Goal: Information Seeking & Learning: Learn about a topic

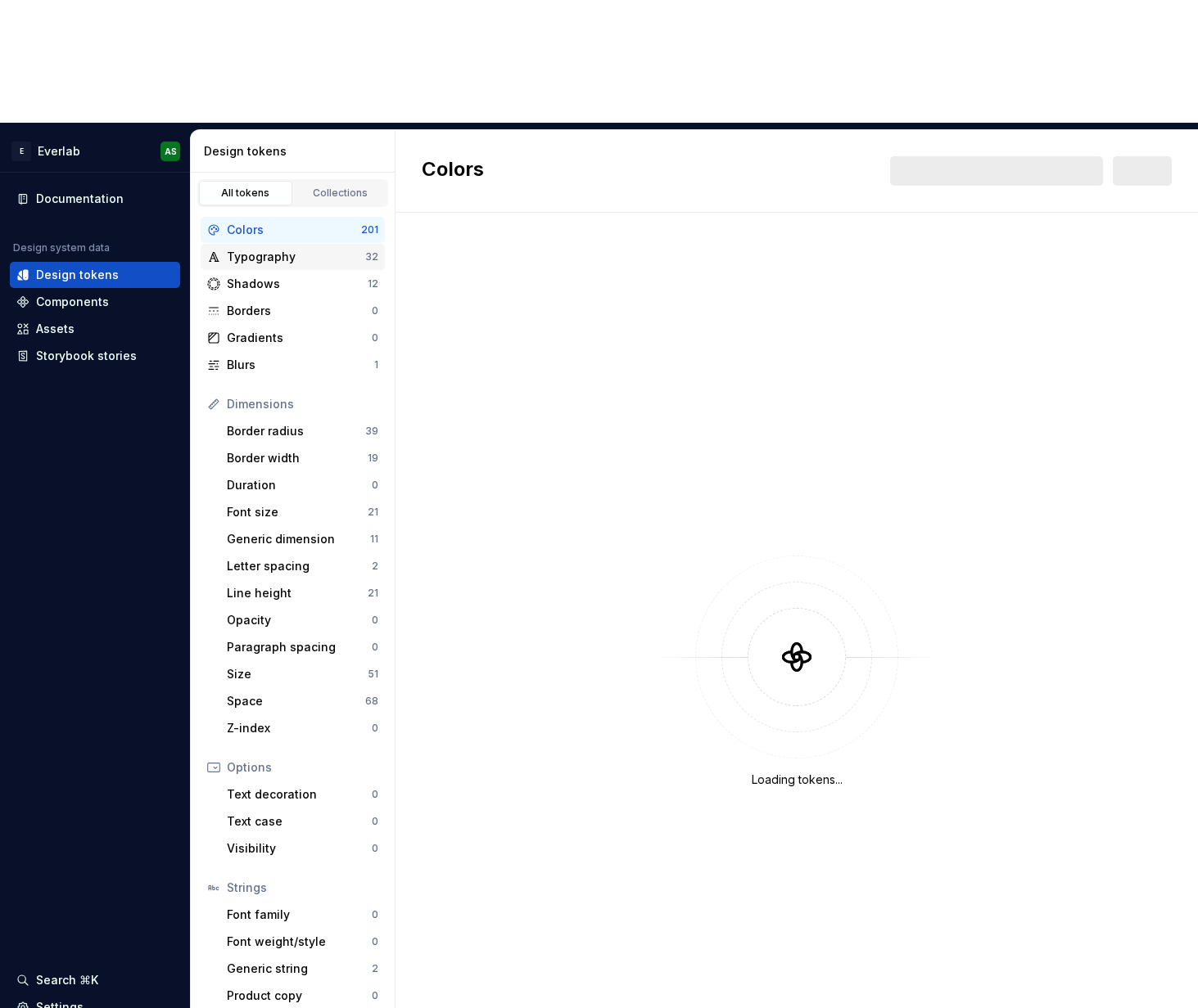
click at [292, 248] on div "Typography" at bounding box center [296, 256] width 139 height 17
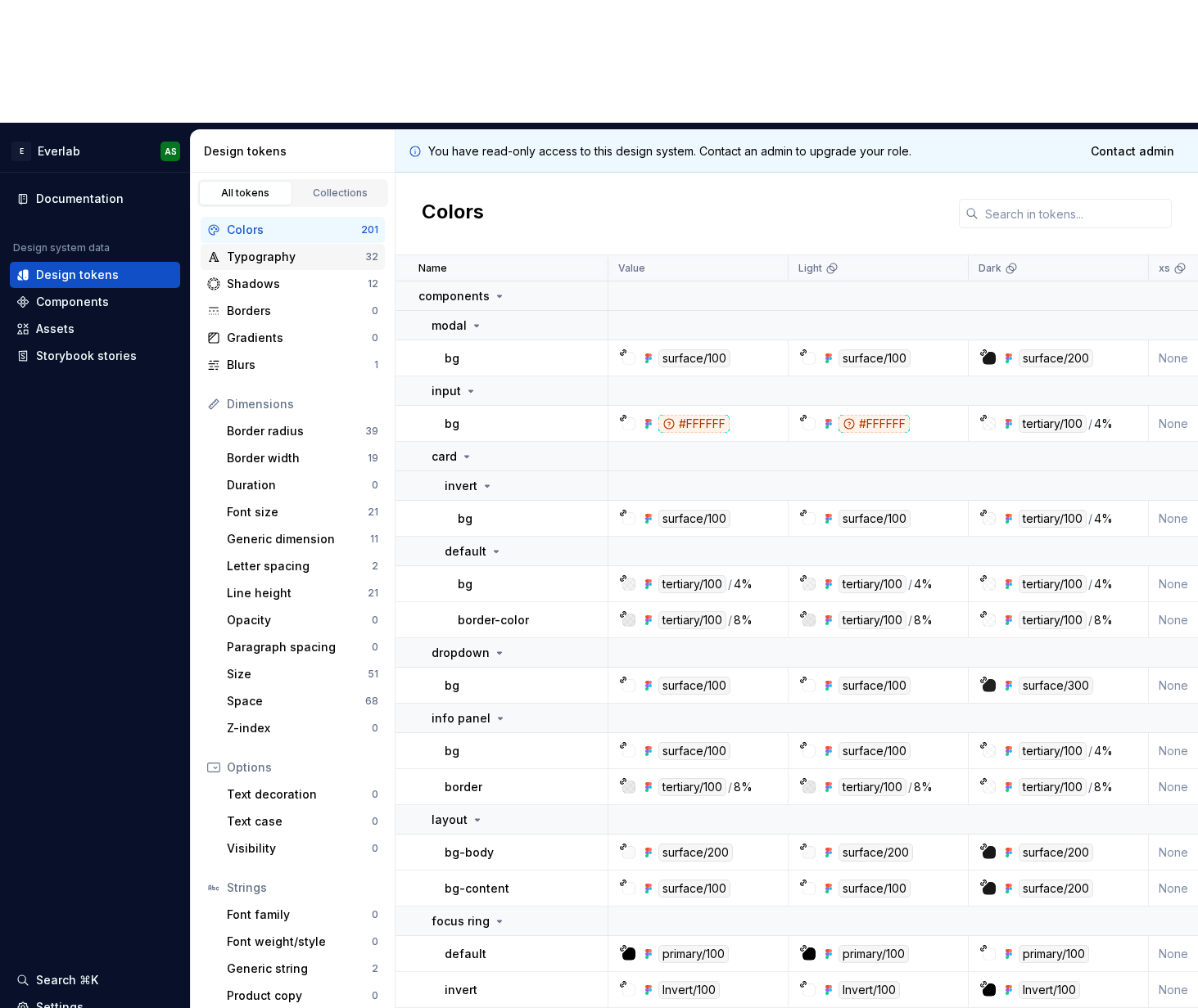
click at [242, 248] on div "Typography" at bounding box center [296, 256] width 139 height 17
click at [271, 248] on div "Typography" at bounding box center [296, 256] width 139 height 17
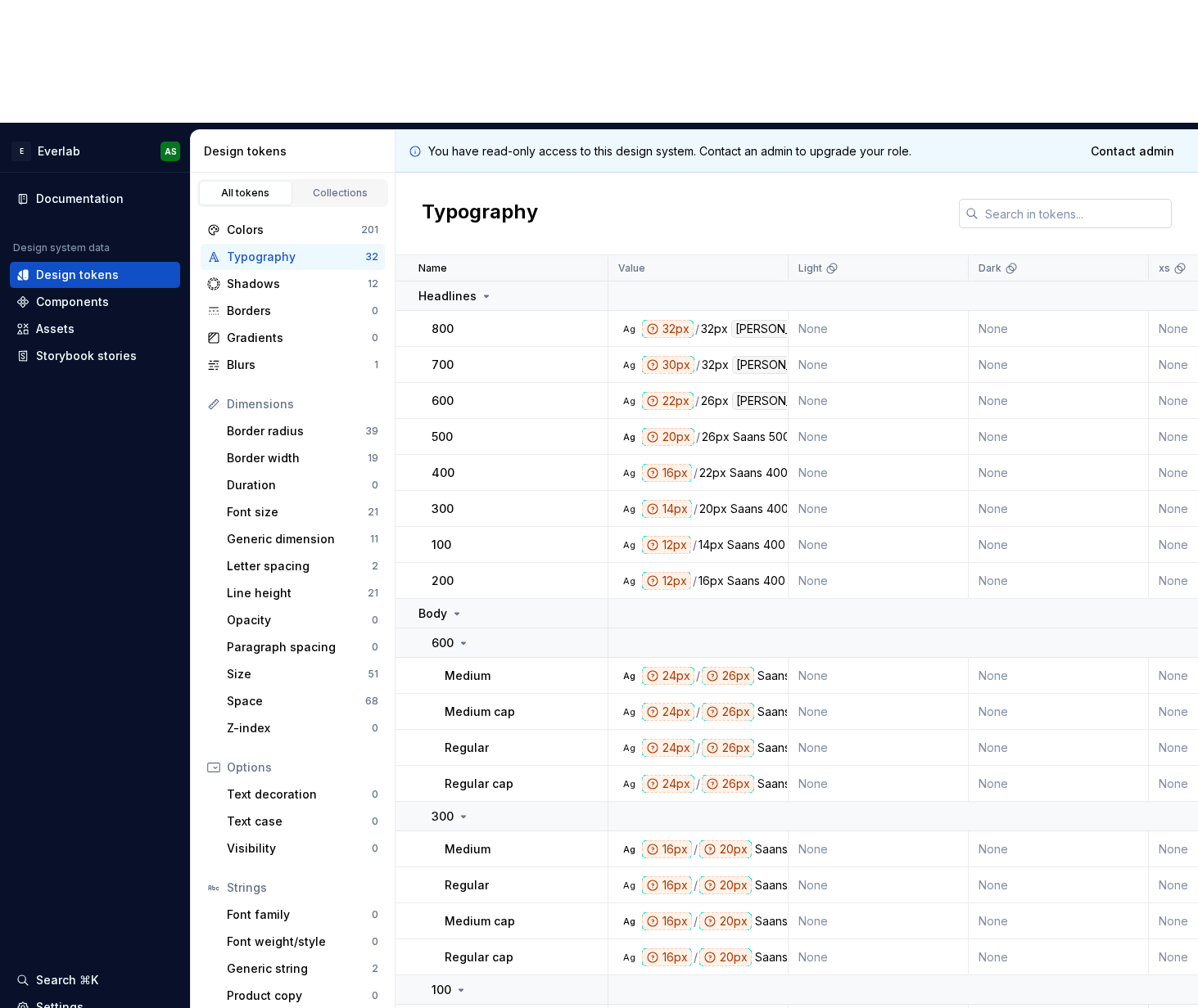
click at [1053, 199] on input "text" at bounding box center [1075, 214] width 193 height 30
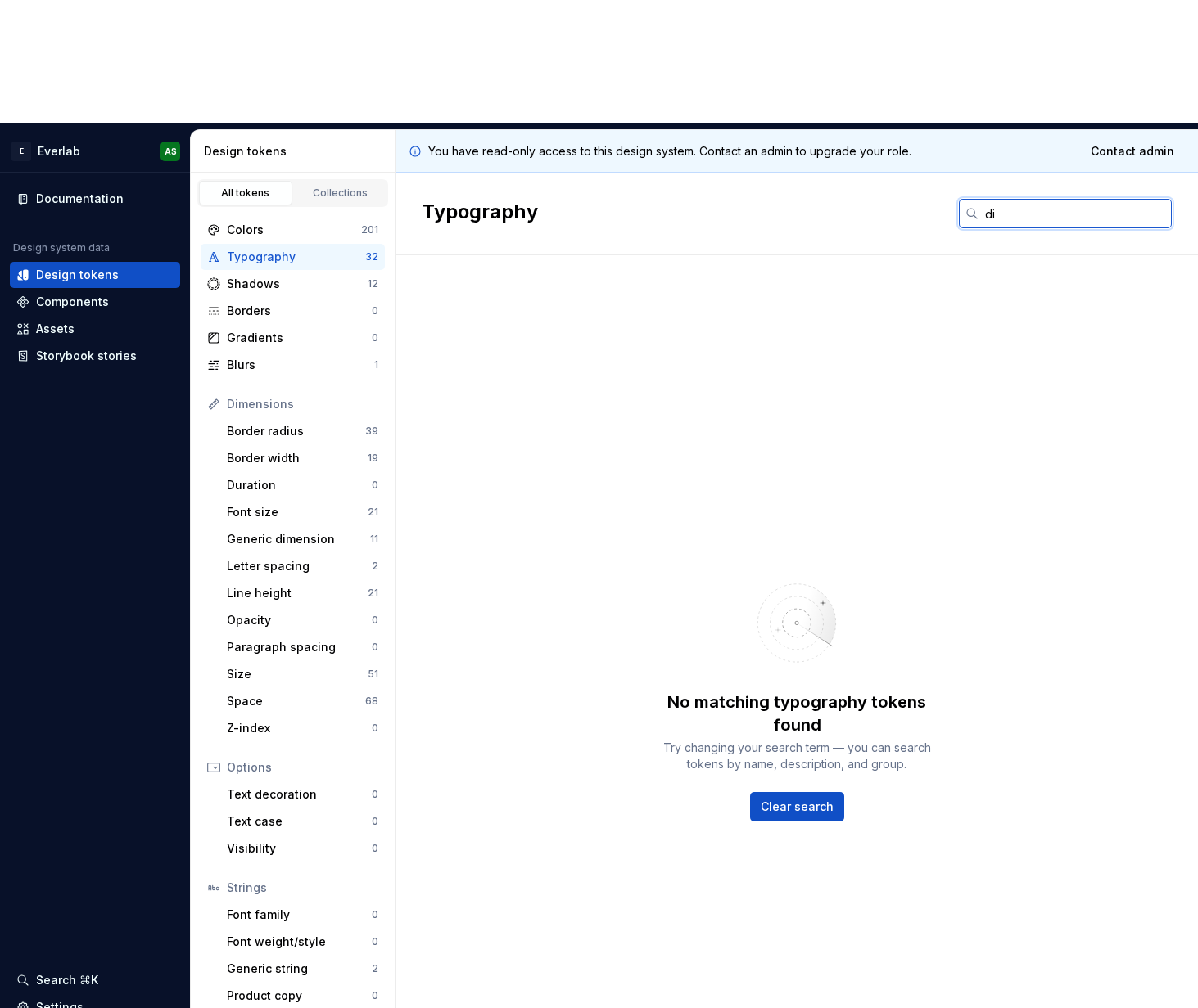
type input "d"
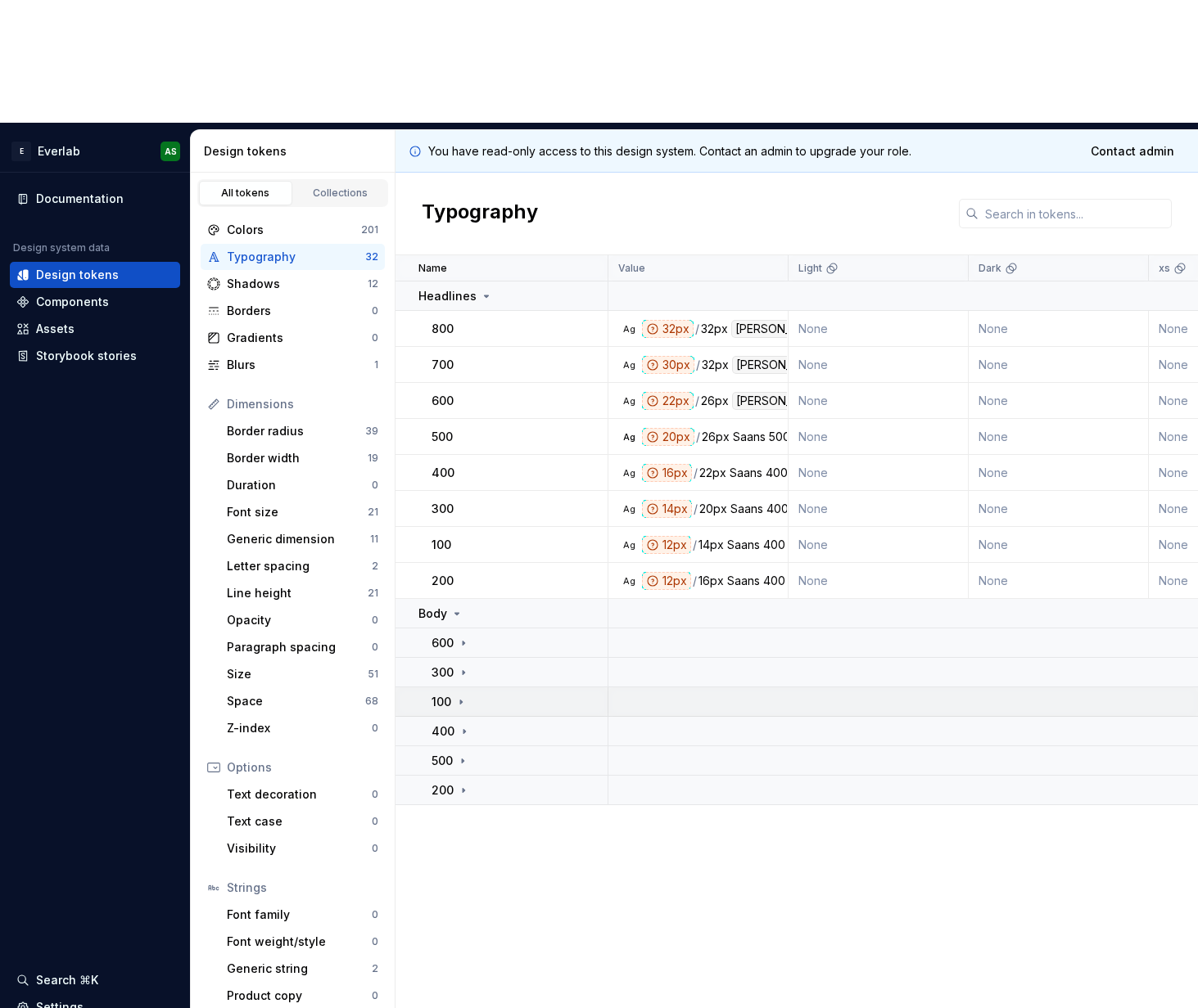
click at [451, 694] on div "100" at bounding box center [449, 702] width 36 height 17
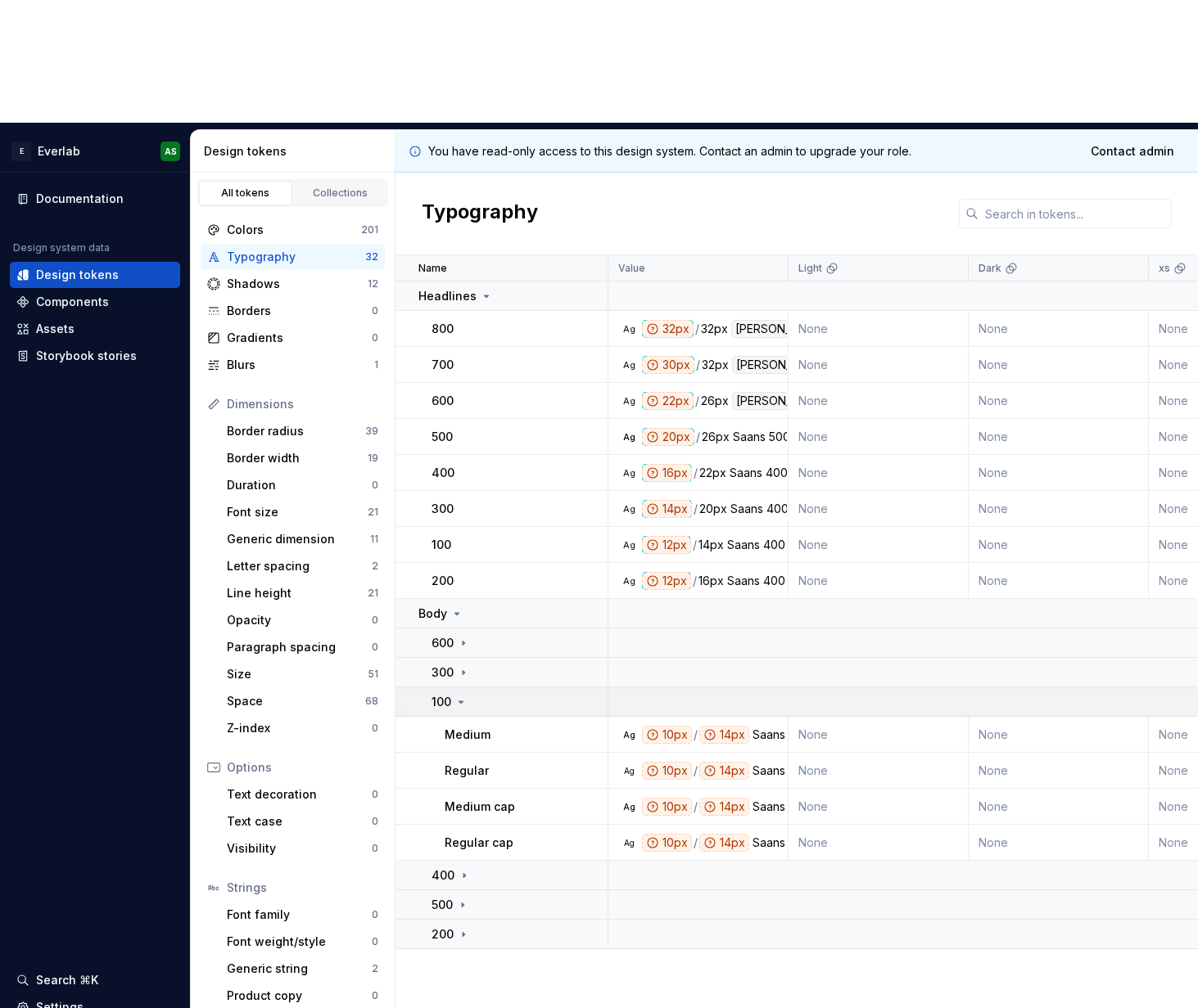
click at [451, 694] on div "100" at bounding box center [449, 702] width 36 height 17
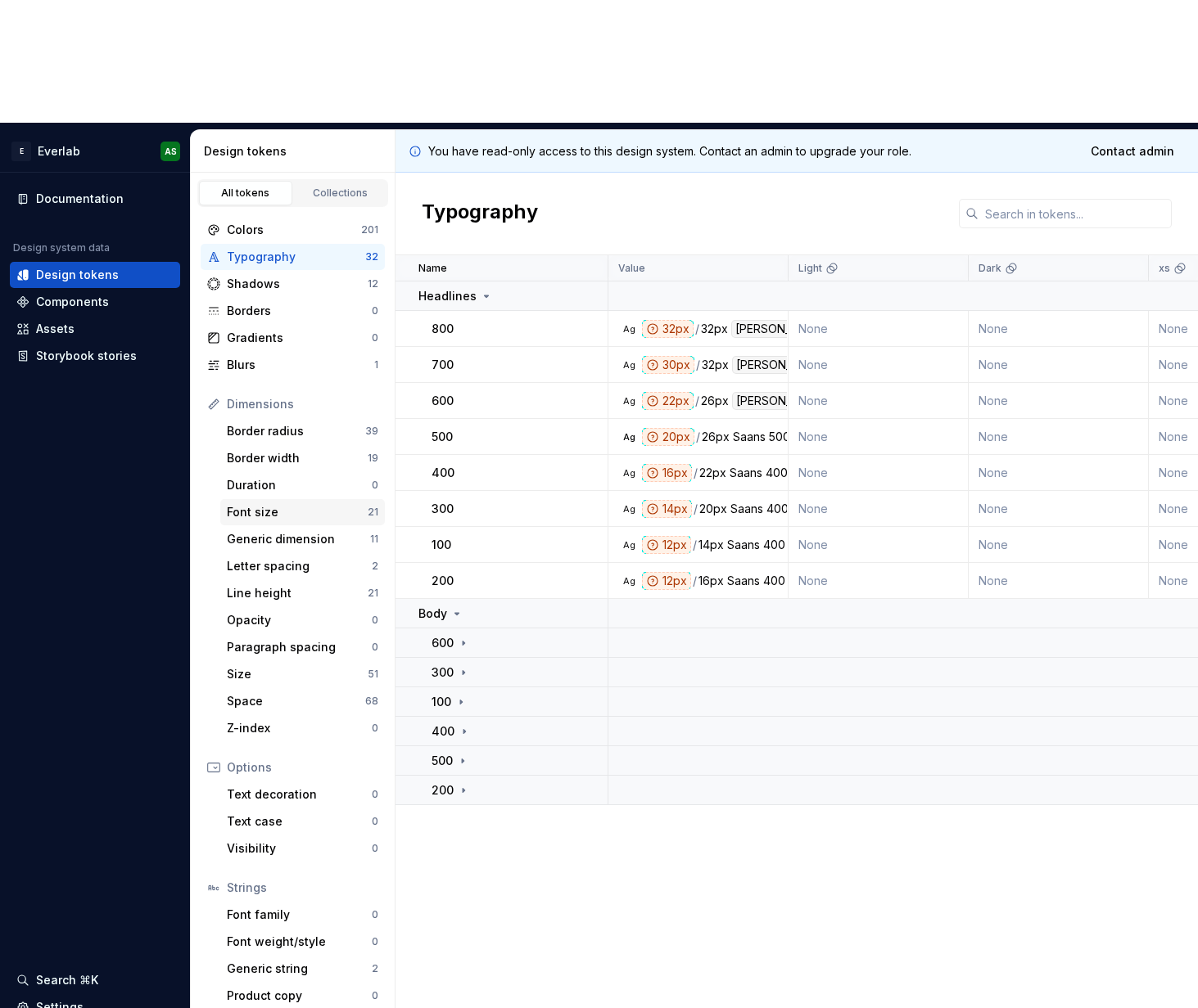
click at [276, 504] on div "Font size" at bounding box center [297, 512] width 141 height 17
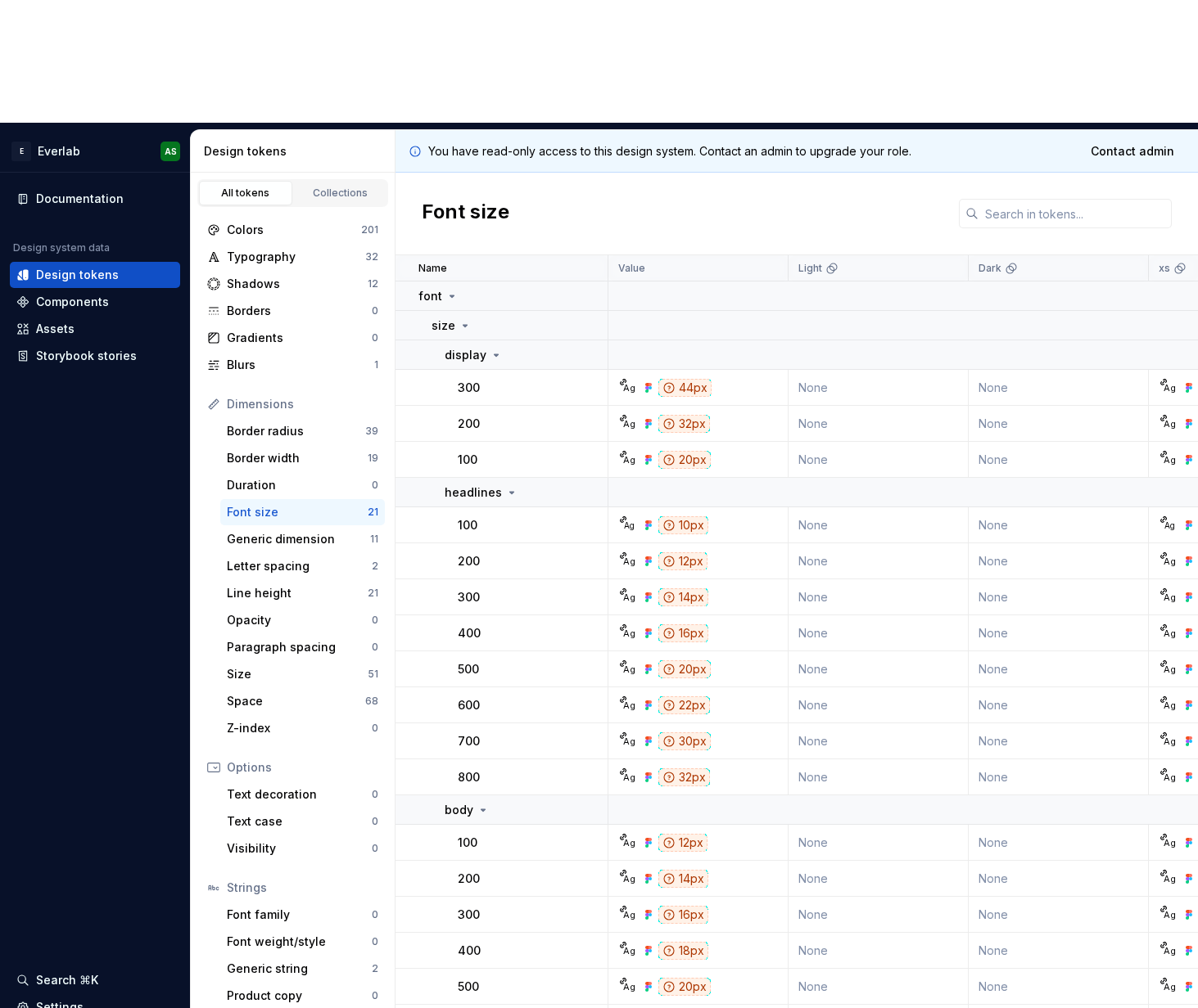
drag, startPoint x: 621, startPoint y: 339, endPoint x: 630, endPoint y: 336, distance: 9.5
click at [621, 451] on div "Ag 20px" at bounding box center [703, 460] width 168 height 18
click at [627, 453] on div "Ag" at bounding box center [628, 459] width 13 height 13
click at [476, 452] on p "100" at bounding box center [467, 460] width 19 height 17
click at [688, 451] on div "20px" at bounding box center [684, 460] width 53 height 18
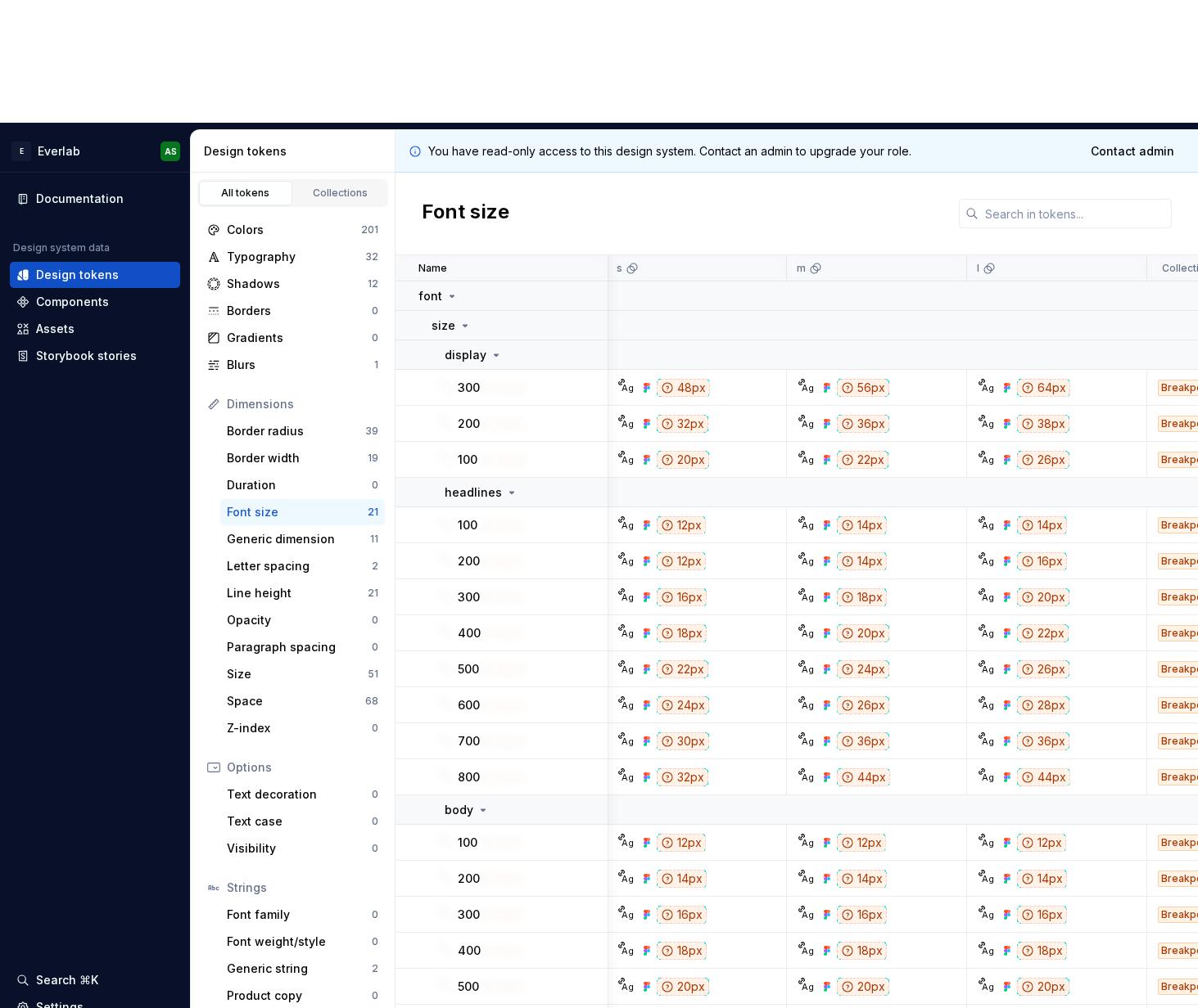
scroll to position [0, 726]
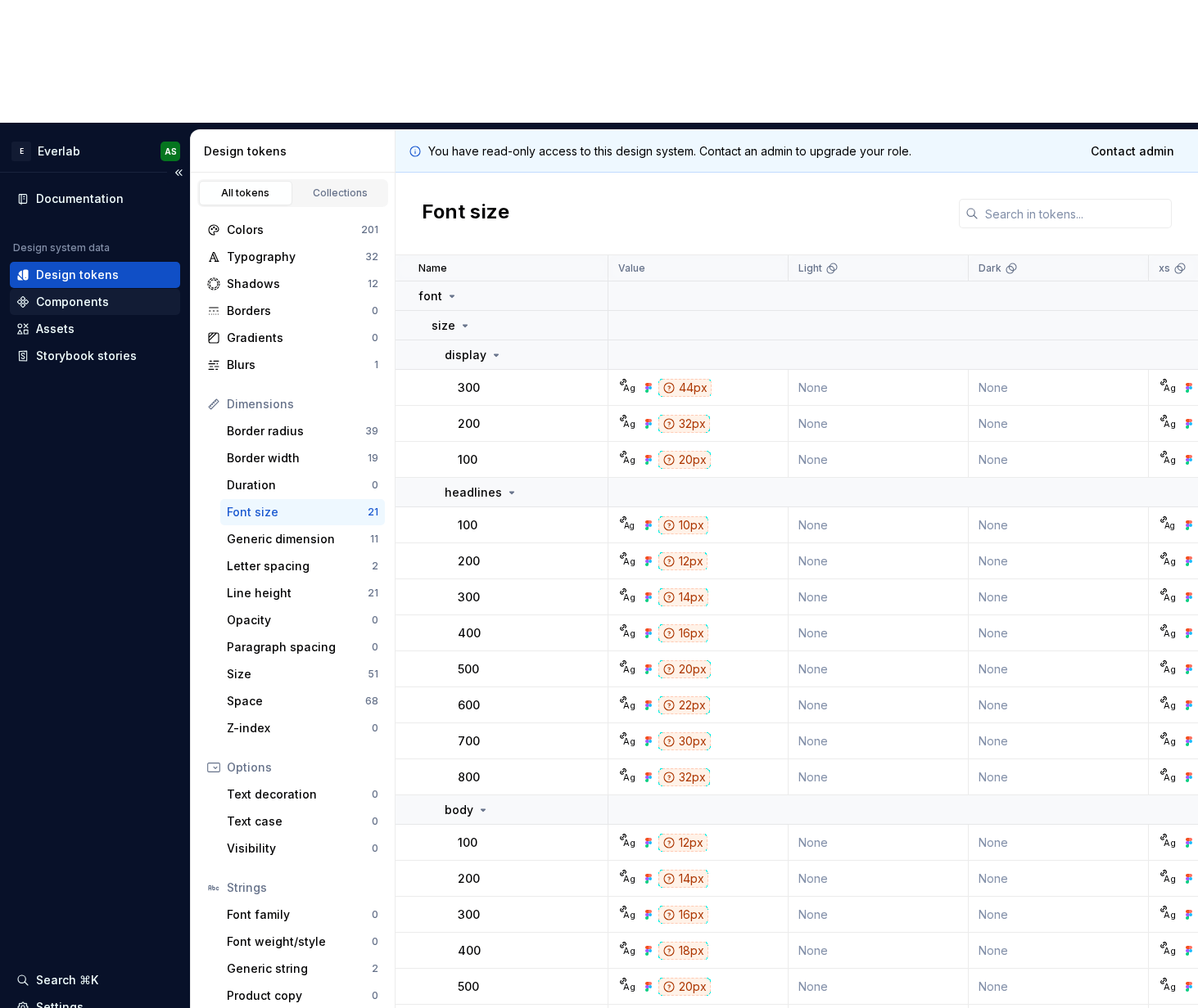
click at [55, 294] on div "Components" at bounding box center [72, 302] width 73 height 17
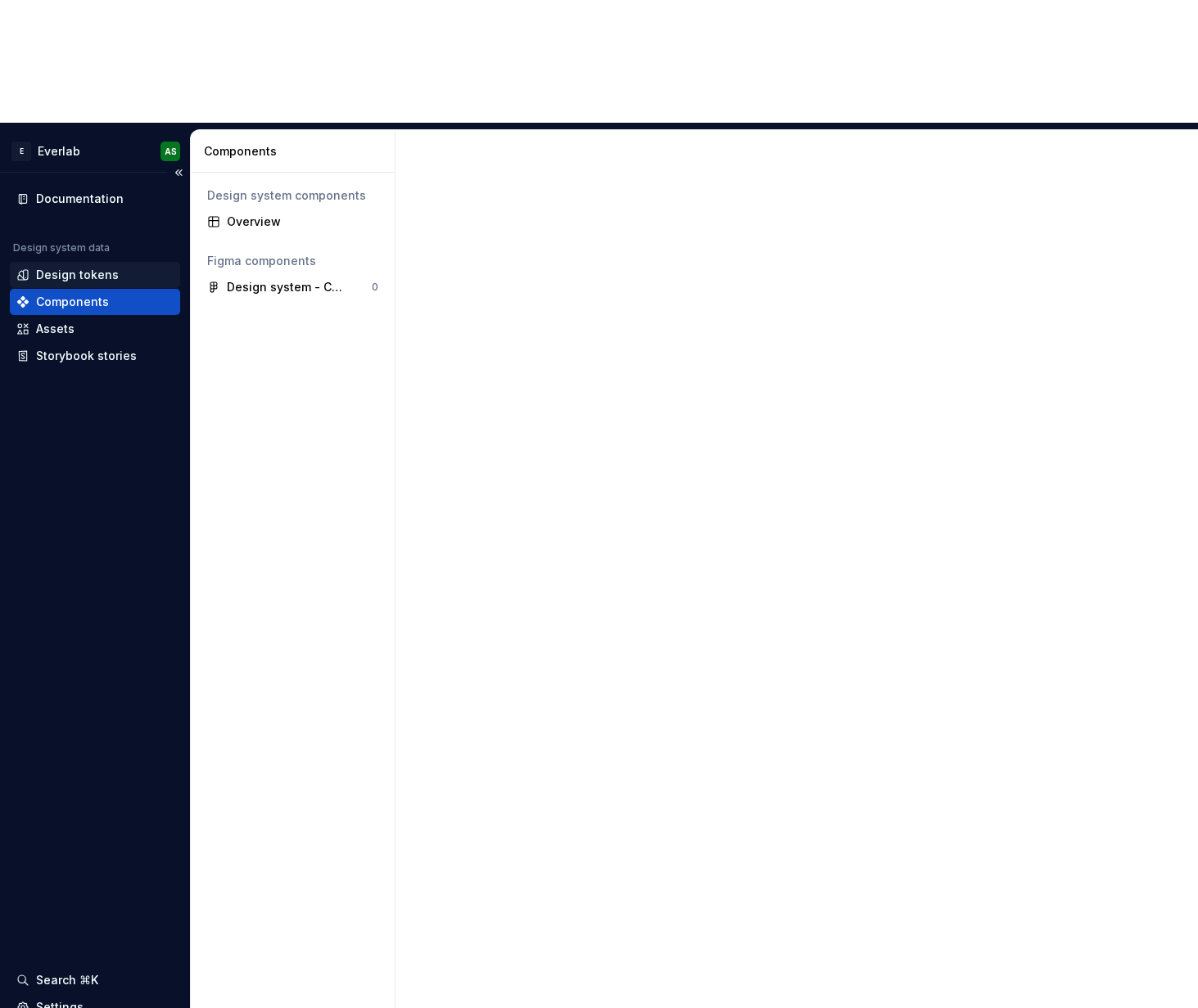
click at [63, 267] on div "Design tokens" at bounding box center [77, 275] width 83 height 17
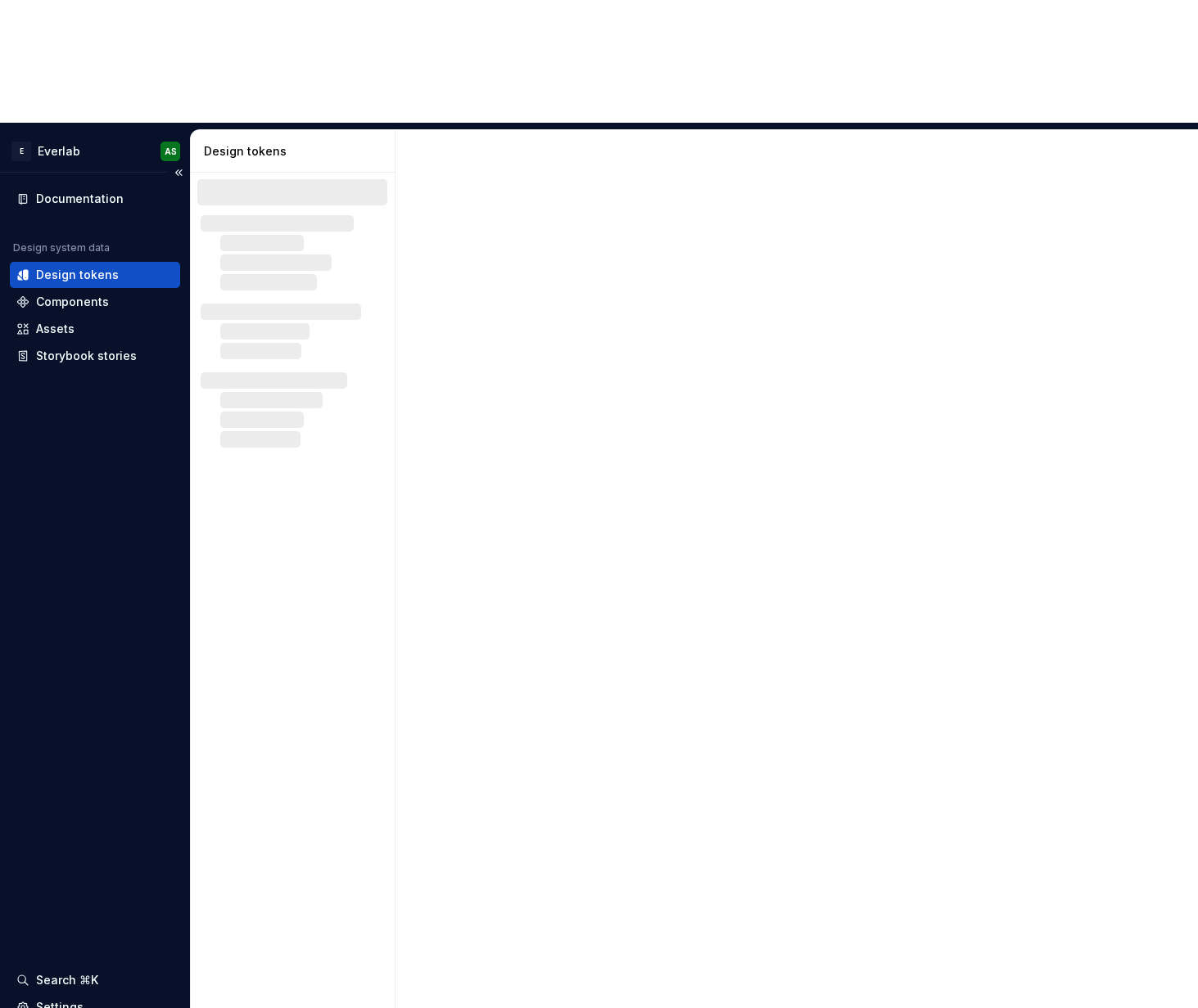
click at [66, 267] on div "Design tokens" at bounding box center [77, 275] width 83 height 17
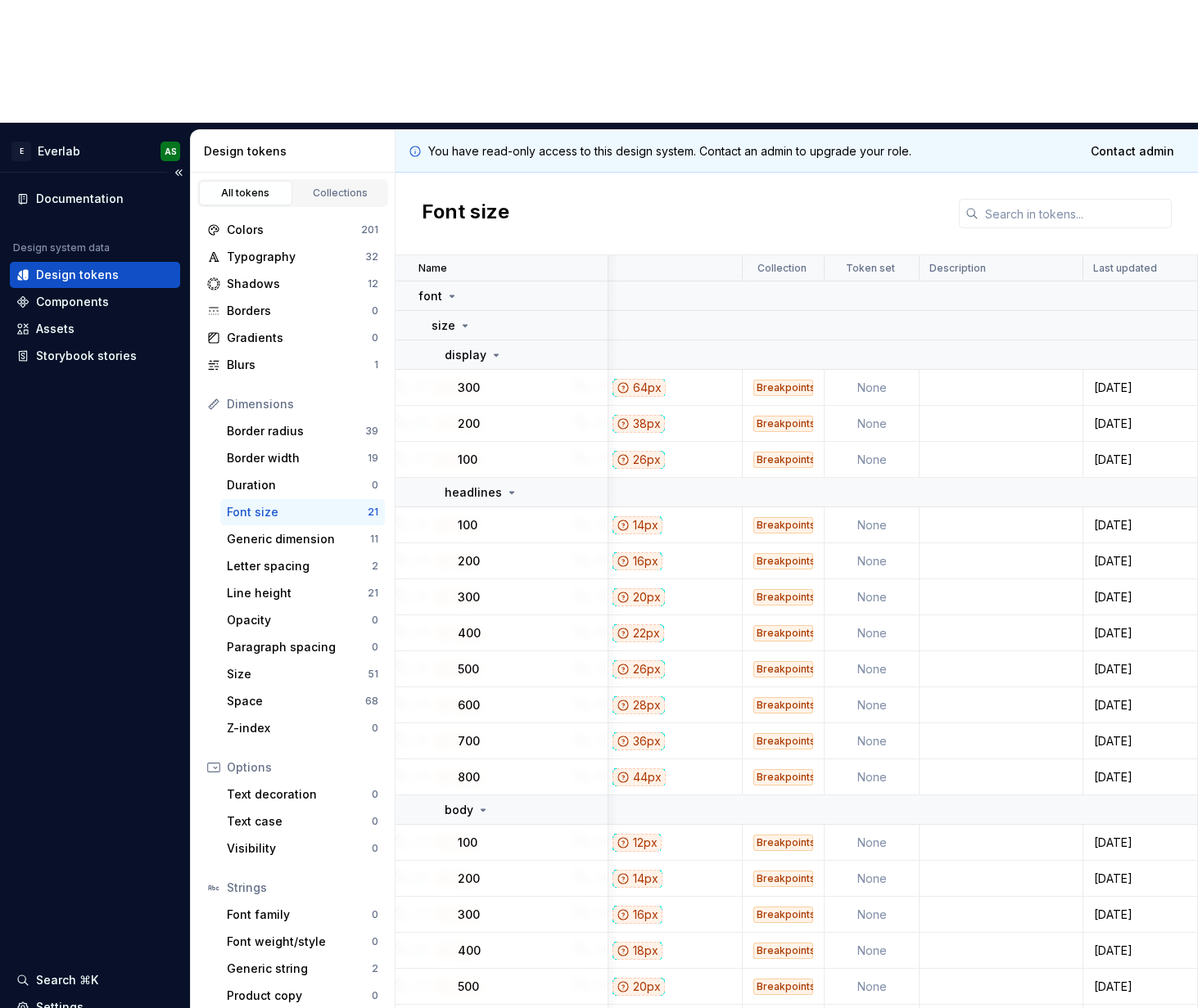
scroll to position [0, 1136]
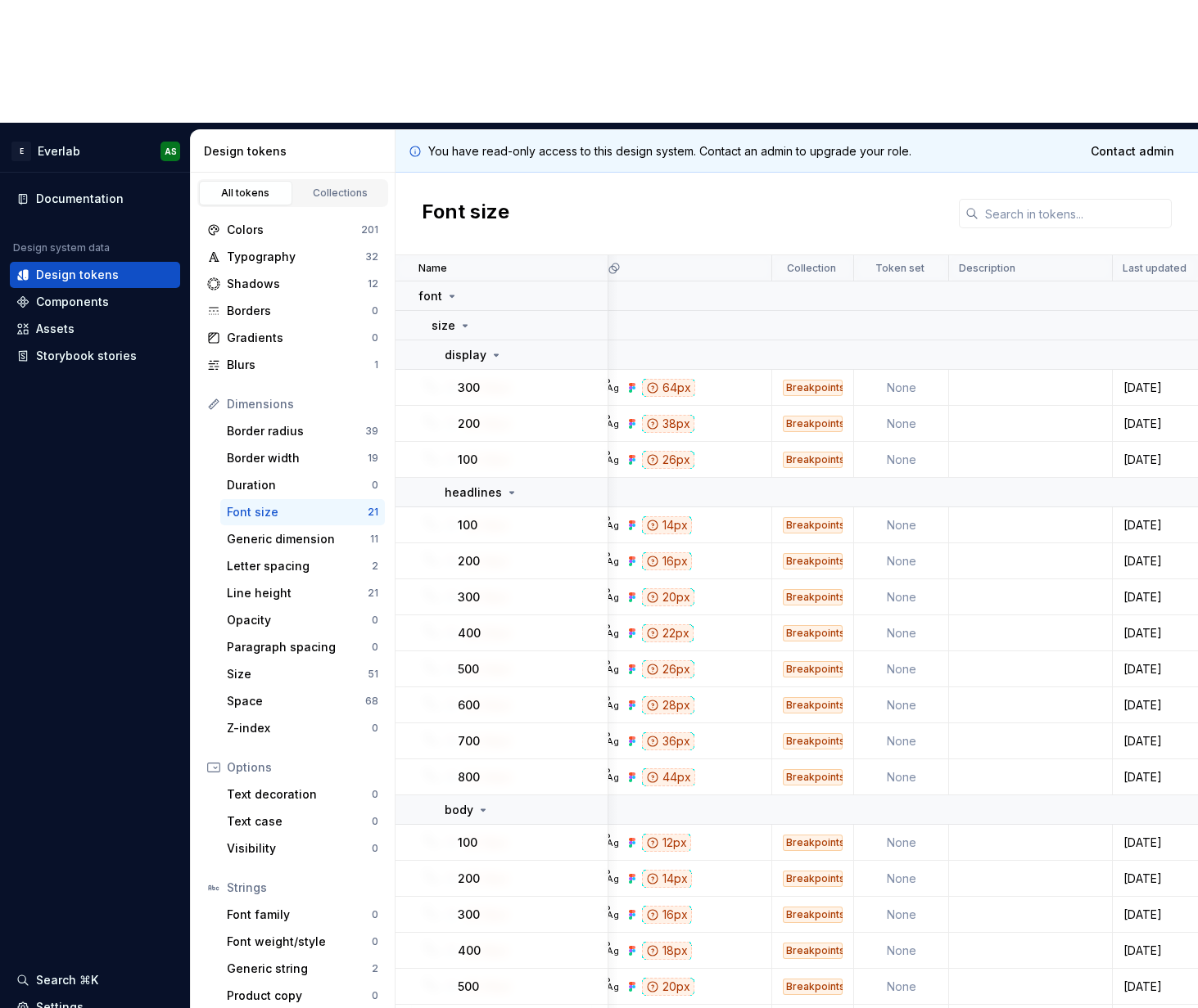
scroll to position [0, 1136]
